Goal: Information Seeking & Learning: Learn about a topic

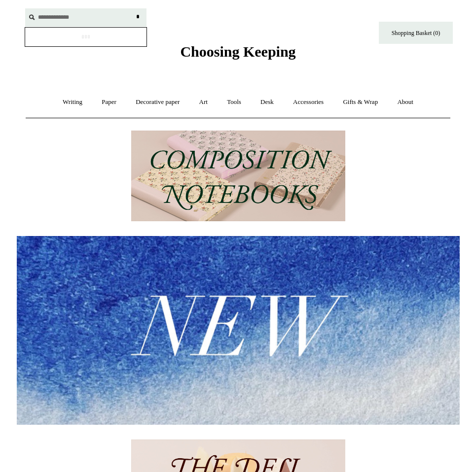
type input "**********"
click at [133, 8] on input "*" at bounding box center [138, 16] width 10 height 17
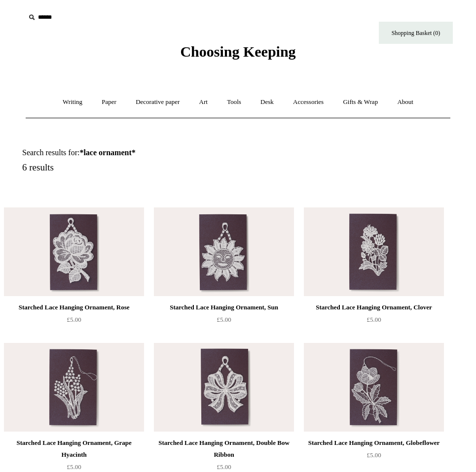
scroll to position [166, 0]
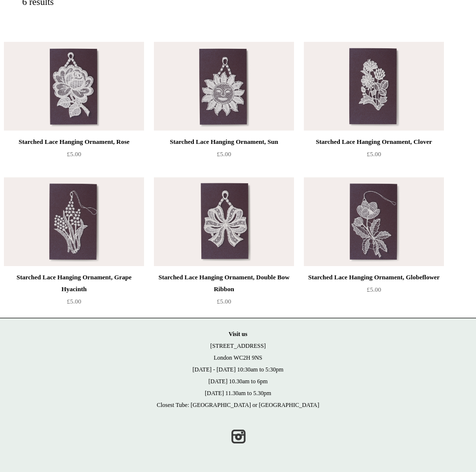
click at [368, 105] on img at bounding box center [374, 86] width 140 height 89
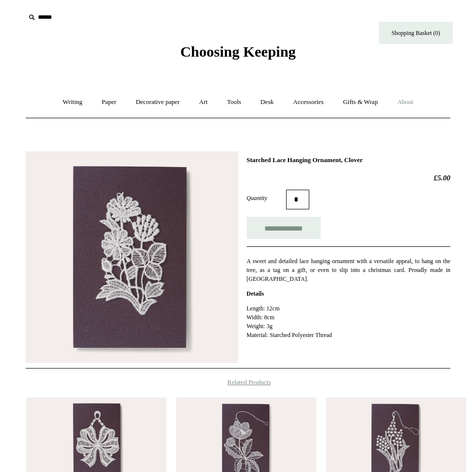
click at [406, 107] on link "About +" at bounding box center [405, 102] width 34 height 26
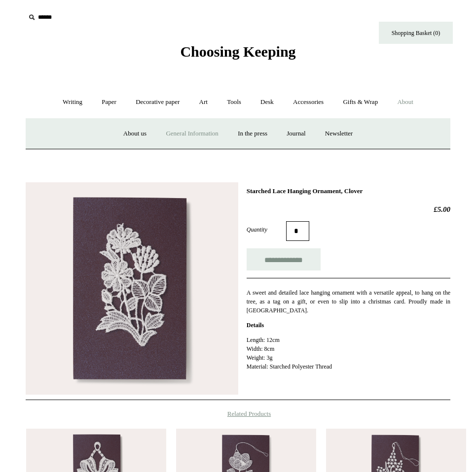
click at [161, 135] on link "General Information" at bounding box center [192, 134] width 70 height 26
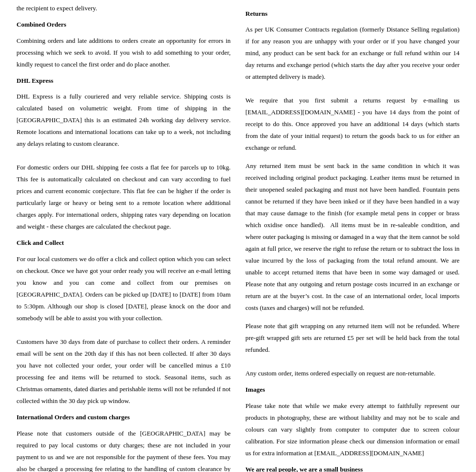
scroll to position [706, 0]
